Goal: Task Accomplishment & Management: Complete application form

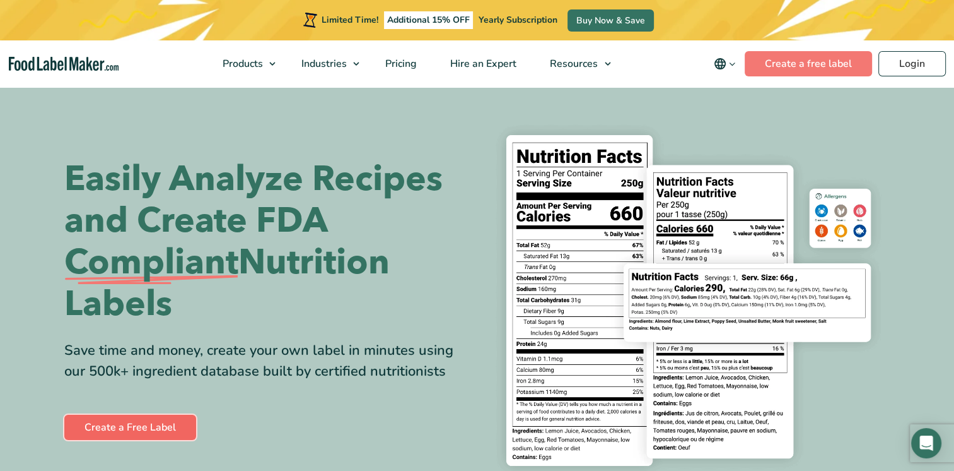
click at [173, 426] on link "Create a Free Label" at bounding box center [130, 426] width 132 height 25
